Goal: Task Accomplishment & Management: Manage account settings

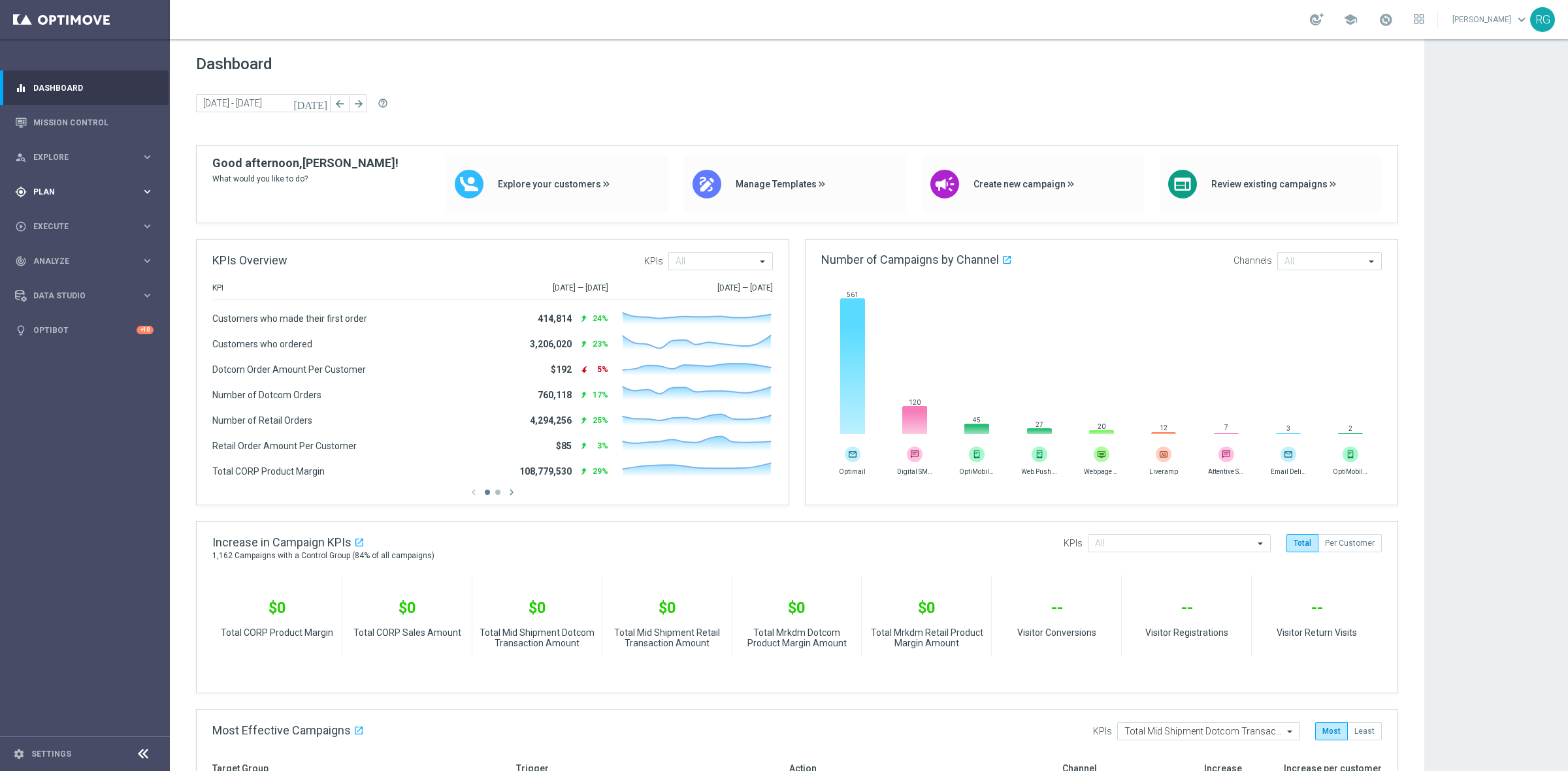
click at [59, 199] on div "gps_fixed Plan keyboard_arrow_right" at bounding box center [84, 191] width 169 height 35
drag, startPoint x: 82, startPoint y: 216, endPoint x: 90, endPoint y: 210, distance: 10.0
click at [82, 216] on link "Target Groups" at bounding box center [85, 219] width 102 height 10
